Goal: Find specific page/section: Find specific page/section

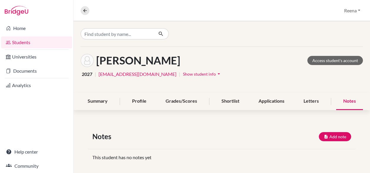
scroll to position [6, 0]
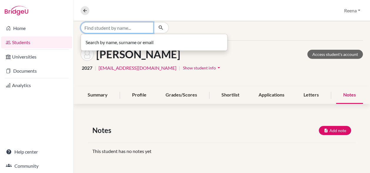
click at [102, 27] on input "Find student by name..." at bounding box center [117, 27] width 73 height 11
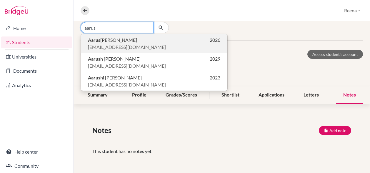
type input "aarus"
click at [104, 44] on span "[EMAIL_ADDRESS][DOMAIN_NAME]" at bounding box center [127, 47] width 78 height 7
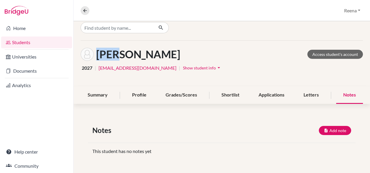
click at [104, 44] on div "[PERSON_NAME] Access student's account 2027 | [EMAIL_ADDRESS][DOMAIN_NAME] | Sh…" at bounding box center [222, 64] width 296 height 46
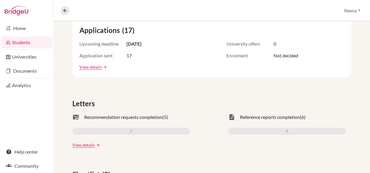
scroll to position [130, 0]
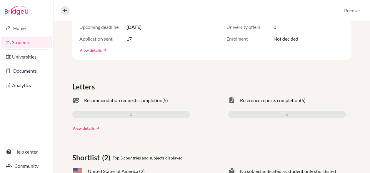
click at [84, 129] on link "View details" at bounding box center [83, 128] width 22 height 6
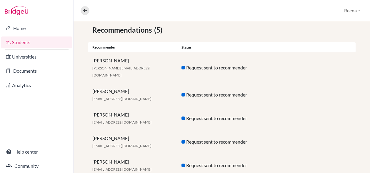
scroll to position [117, 0]
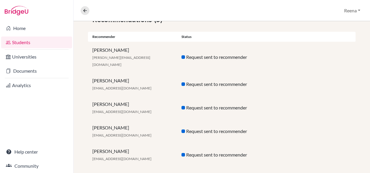
click at [159, 148] on div "[PERSON_NAME] [PERSON_NAME][EMAIL_ADDRESS][DOMAIN_NAME]" at bounding box center [132, 155] width 89 height 14
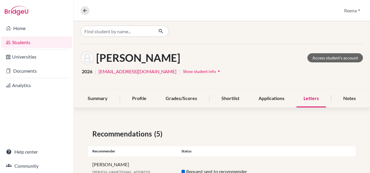
scroll to position [0, 0]
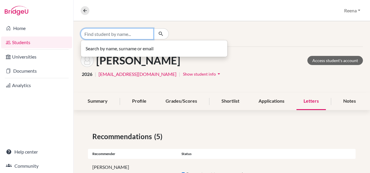
click at [102, 31] on input "Find student by name..." at bounding box center [117, 33] width 73 height 11
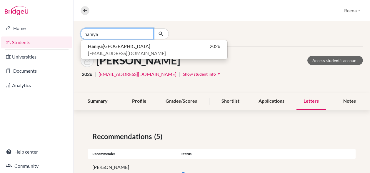
type input "haniya"
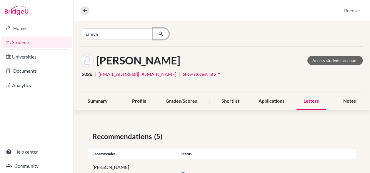
click at [161, 33] on icon "button" at bounding box center [161, 34] width 6 height 6
click at [159, 33] on icon "button" at bounding box center [161, 34] width 6 height 6
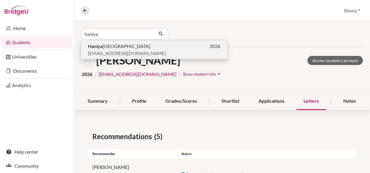
click at [114, 49] on span "[PERSON_NAME]" at bounding box center [119, 46] width 62 height 7
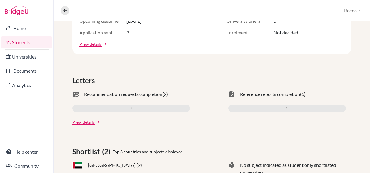
scroll to position [143, 0]
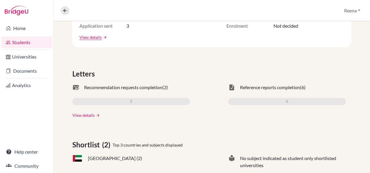
click at [82, 115] on link "View details" at bounding box center [83, 115] width 22 height 6
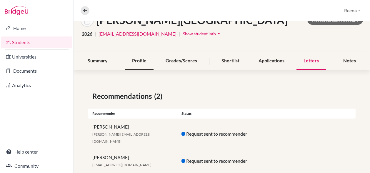
scroll to position [46, 0]
